Goal: Task Accomplishment & Management: Manage account settings

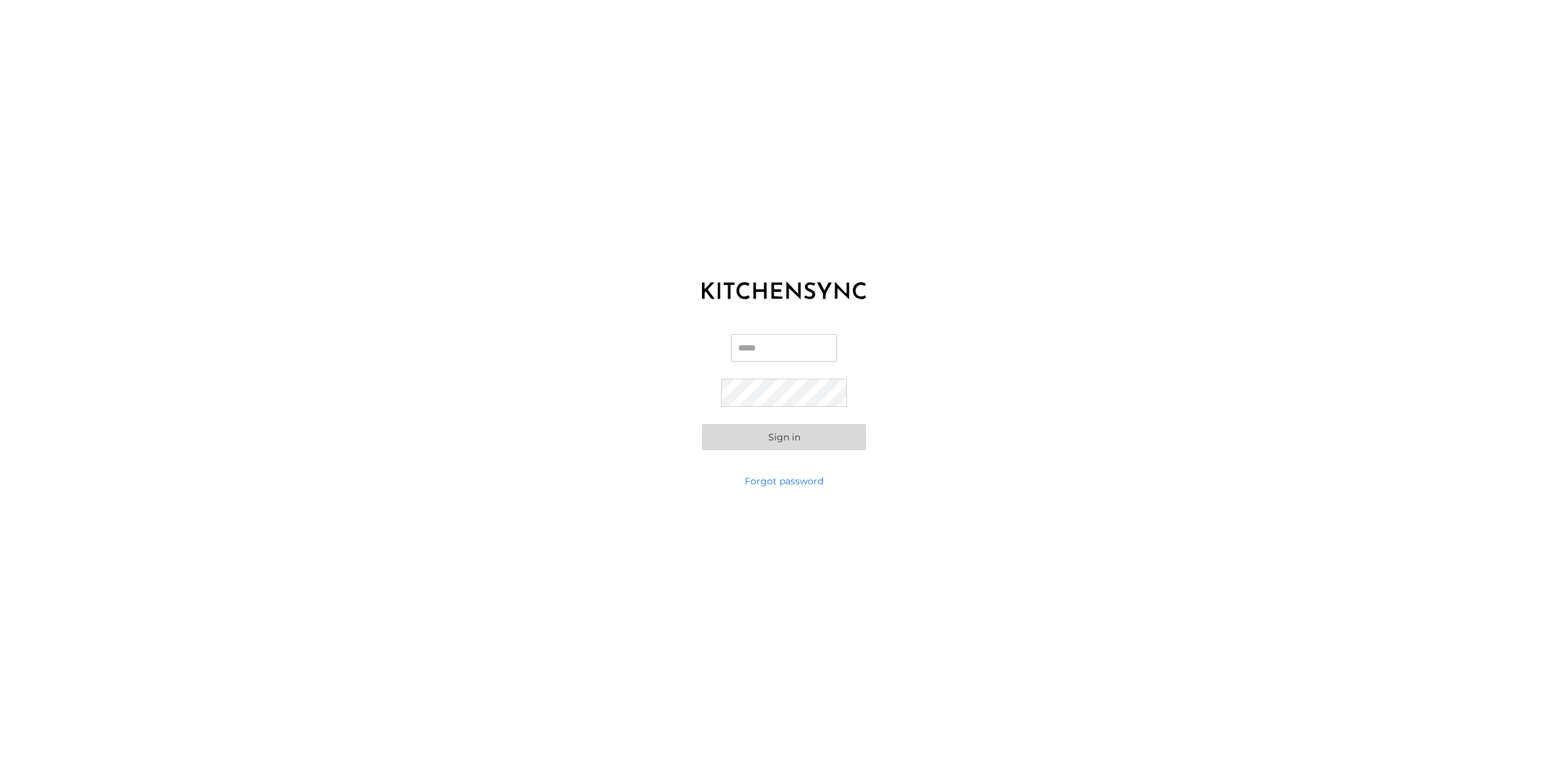
type input "**********"
click at [794, 441] on button "Sign in" at bounding box center [784, 437] width 164 height 26
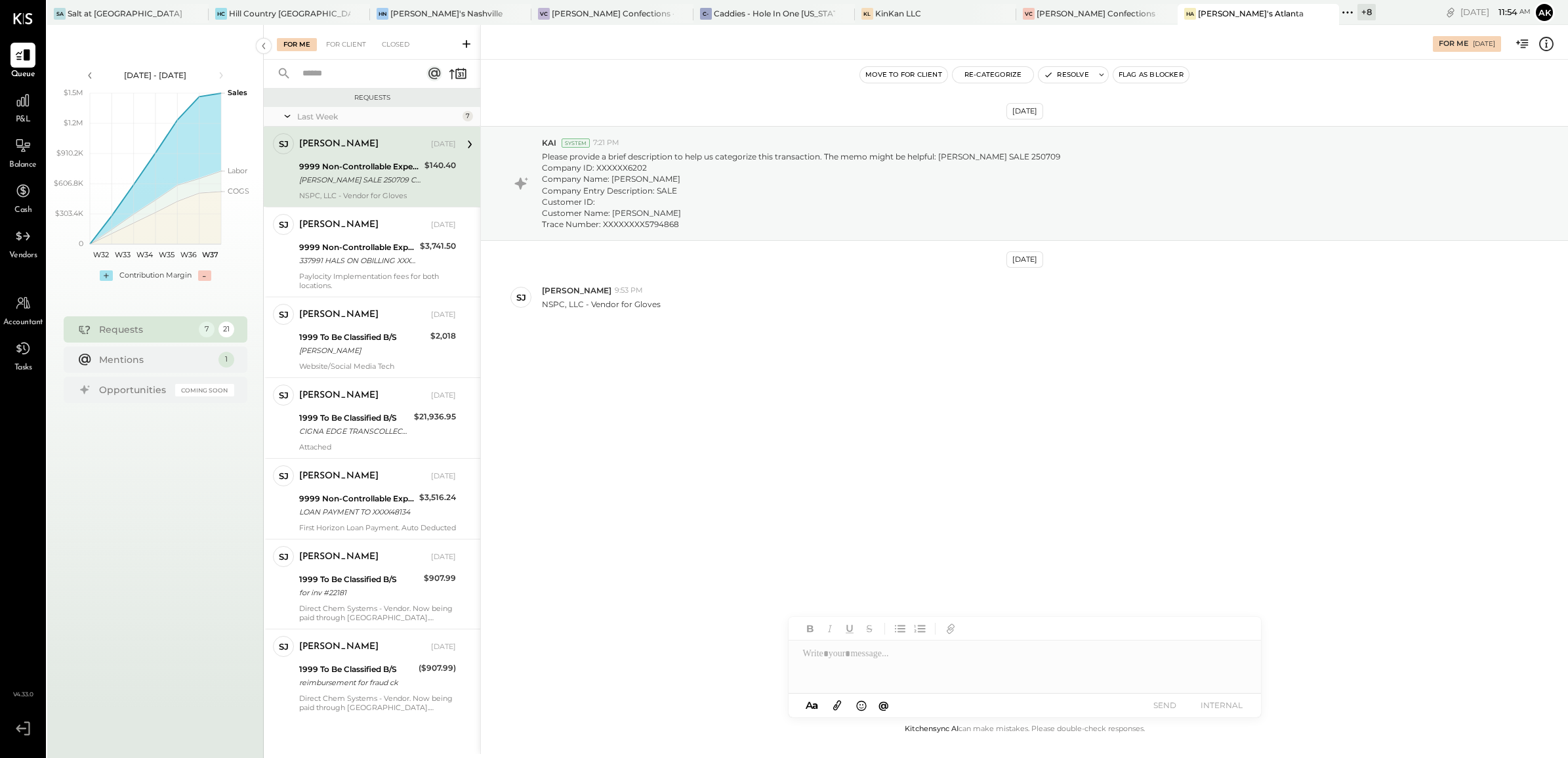
drag, startPoint x: 525, startPoint y: 94, endPoint x: 498, endPoint y: 113, distance: 33.0
drag, startPoint x: 498, startPoint y: 113, endPoint x: 391, endPoint y: 190, distance: 131.8
